Goal: Task Accomplishment & Management: Use online tool/utility

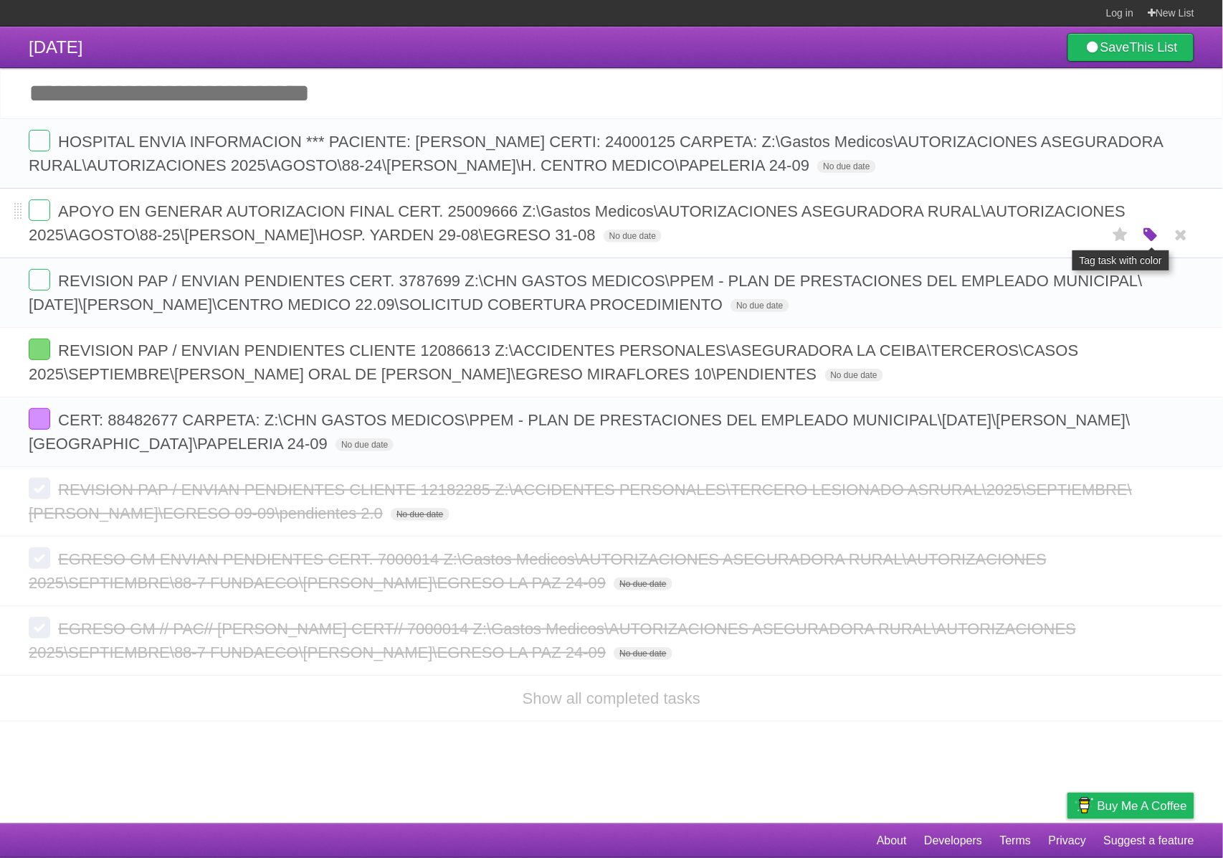
click at [1150, 245] on icon "button" at bounding box center [1151, 235] width 20 height 19
click at [1073, 250] on div "White Red Blue Green Purple Orange" at bounding box center [1056, 233] width 158 height 34
click at [1073, 242] on label "Purple" at bounding box center [1069, 235] width 16 height 16
drag, startPoint x: 792, startPoint y: 260, endPoint x: 56, endPoint y: 233, distance: 736.1
click at [56, 233] on form "APOYO EN GENERAR AUTORIZACION FINAL CERT. 25009666 Z:\Gastos Medicos\AUTORIZACI…" at bounding box center [612, 222] width 1166 height 47
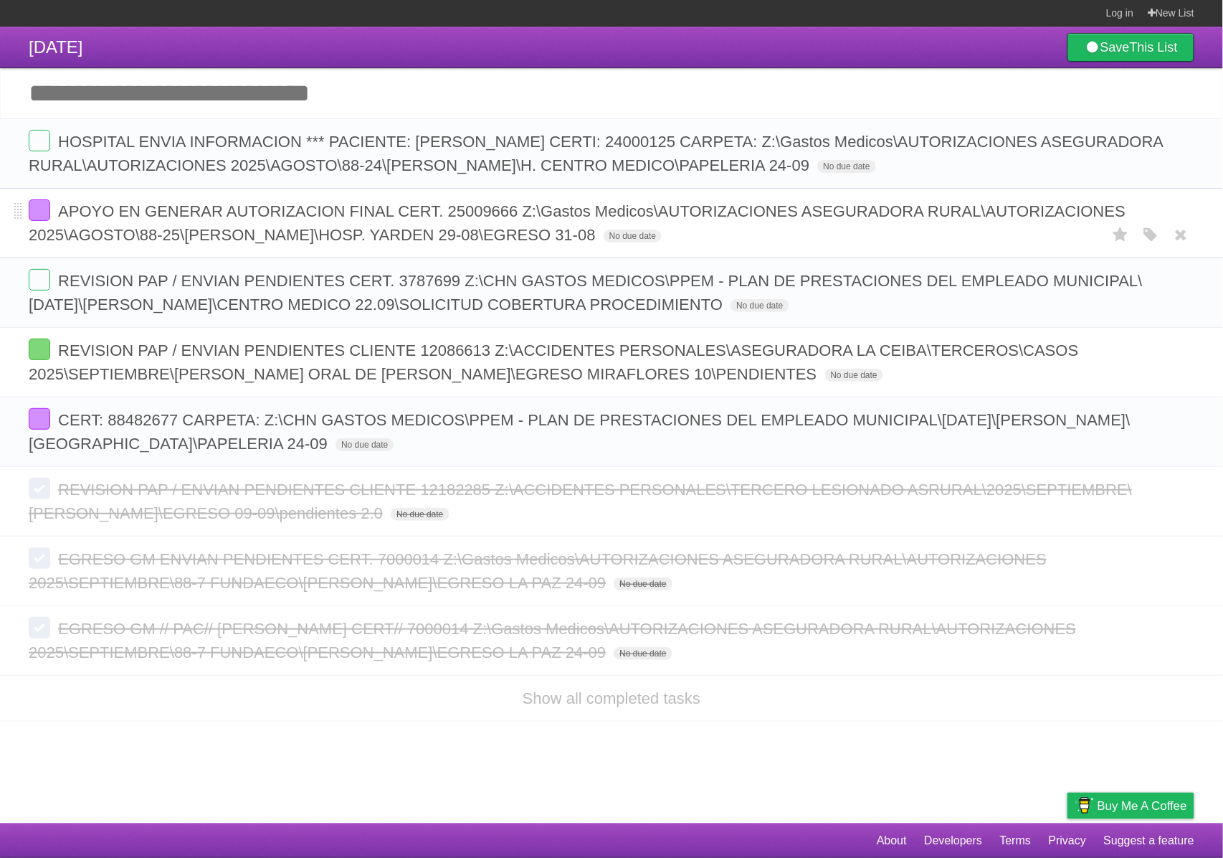
copy form "APOYO EN GENERAR AUTORIZACION FINAL CERT. 25009666 Z:\Gastos Medicos\AUTORIZACI…"
click at [44, 221] on label at bounding box center [40, 210] width 22 height 22
